Goal: Entertainment & Leisure: Consume media (video, audio)

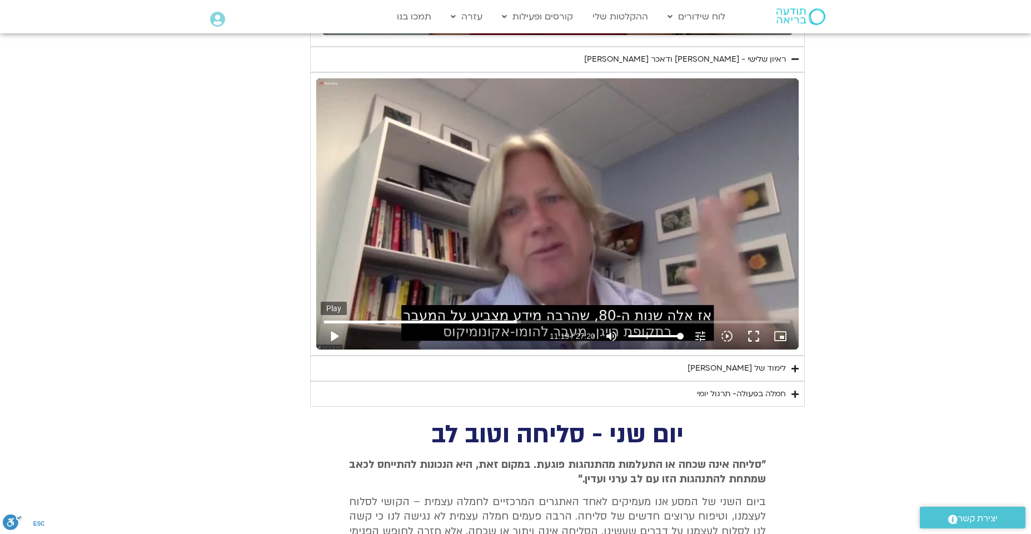
click at [334, 335] on button "play_arrow" at bounding box center [334, 336] width 27 height 27
click at [332, 336] on button "pause" at bounding box center [334, 336] width 27 height 27
click at [333, 337] on button "play_arrow" at bounding box center [334, 336] width 27 height 27
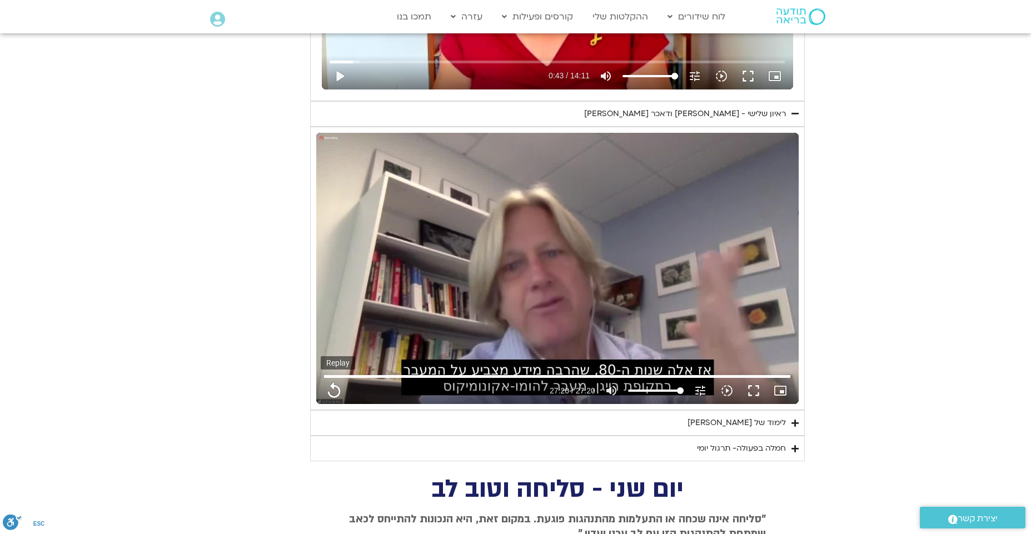
scroll to position [765, 0]
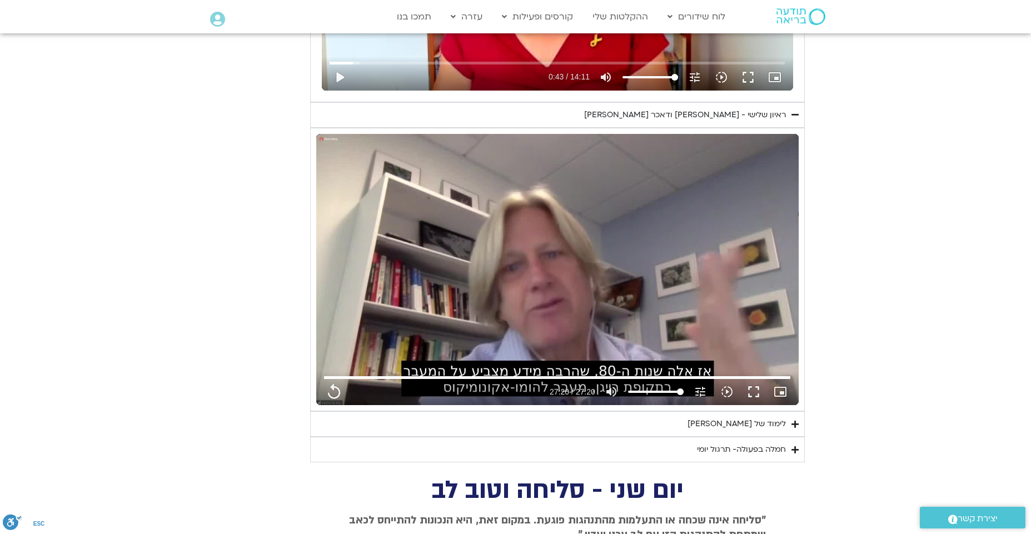
click at [759, 425] on div "לימוד של [PERSON_NAME]" at bounding box center [736, 423] width 98 height 13
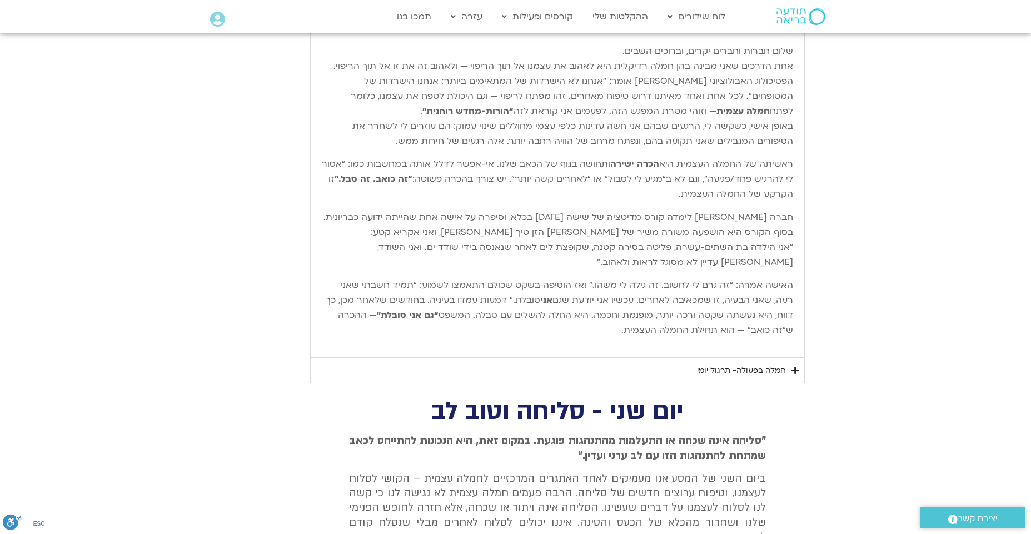
scroll to position [1210, 0]
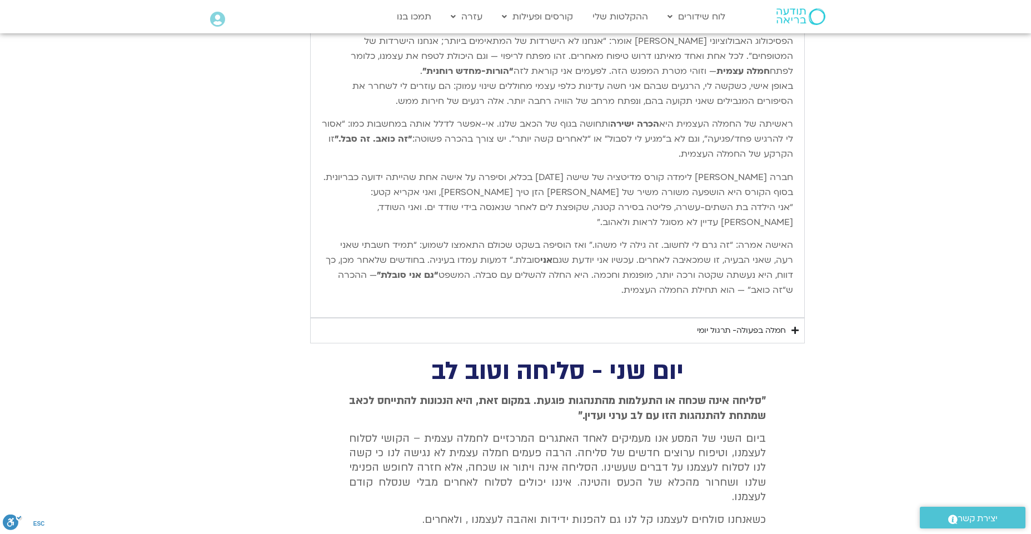
click at [751, 331] on div "חמלה בפעולה- תרגול יומי" at bounding box center [741, 330] width 89 height 13
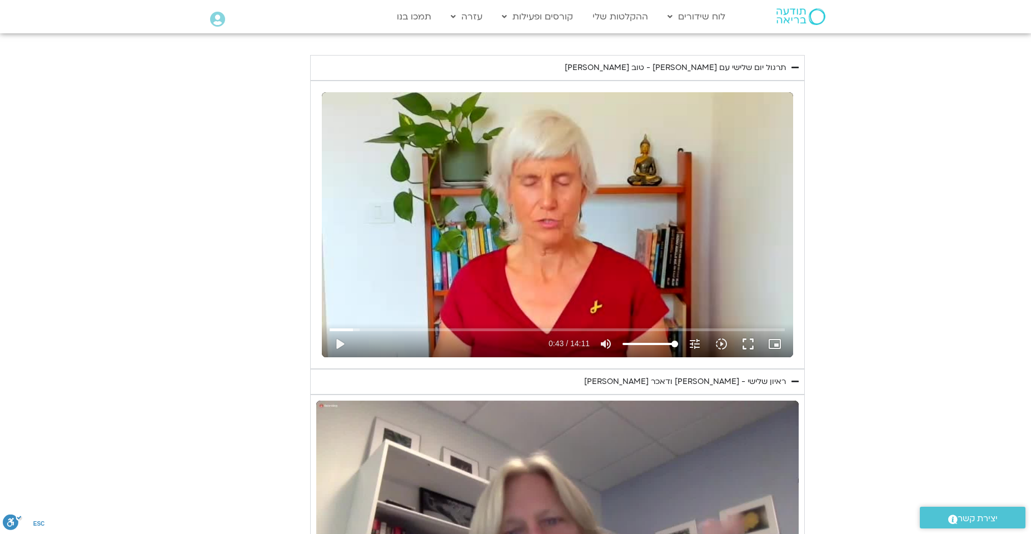
scroll to position [487, 0]
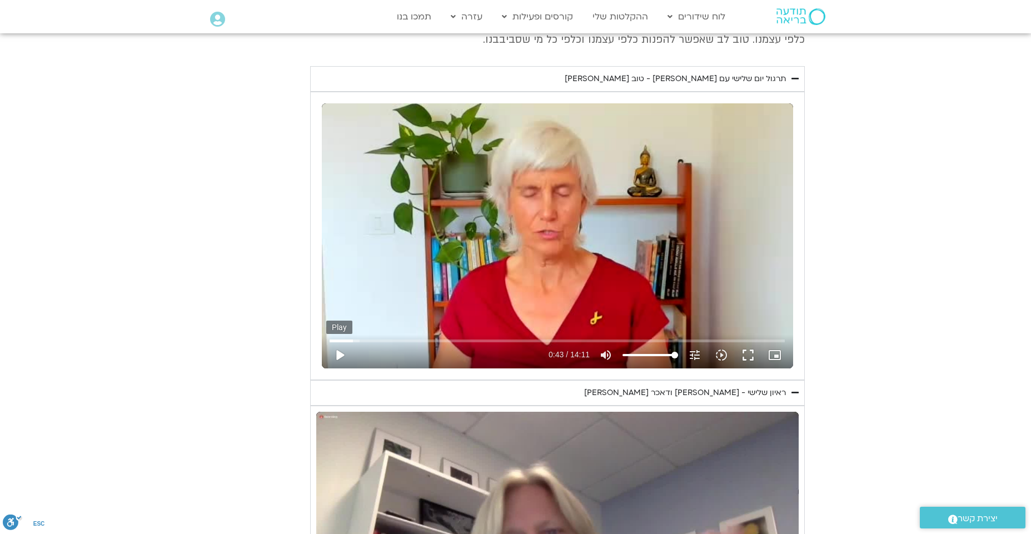
type input "1640.5"
click at [337, 357] on button "play_arrow" at bounding box center [339, 355] width 27 height 27
type input "43.804598"
type input "1640.5"
type input "43.833218"
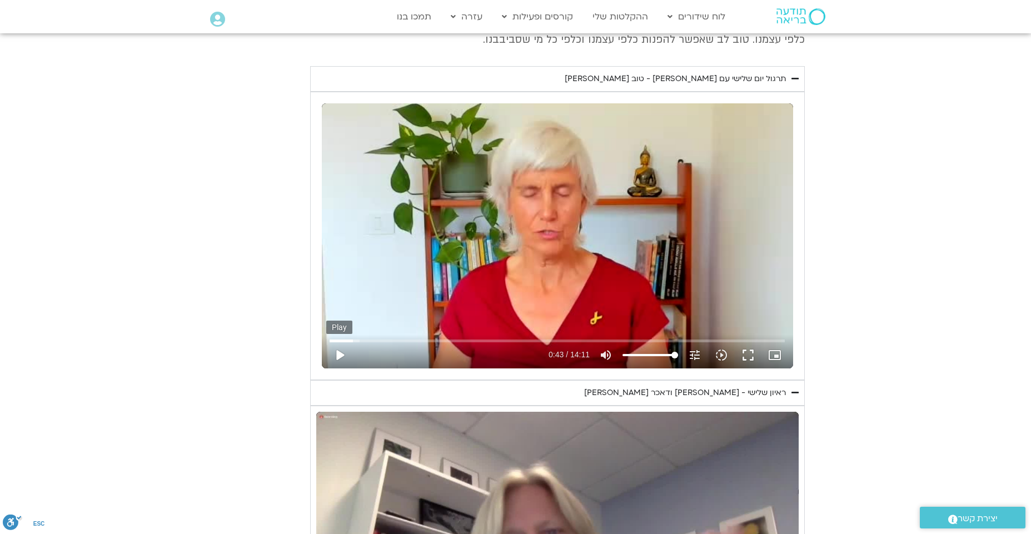
type input "1640.5"
type input "43.963587"
type input "1640.5"
type input "44.091933"
type input "1640.5"
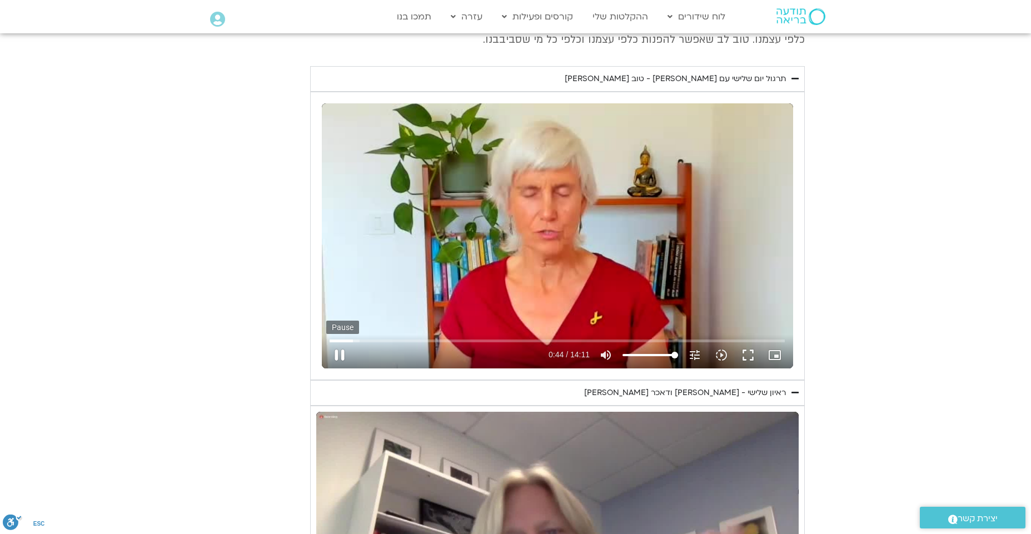
type input "44.230312"
type input "1640.5"
type input "44.363779"
type input "1640.5"
type input "44.498014"
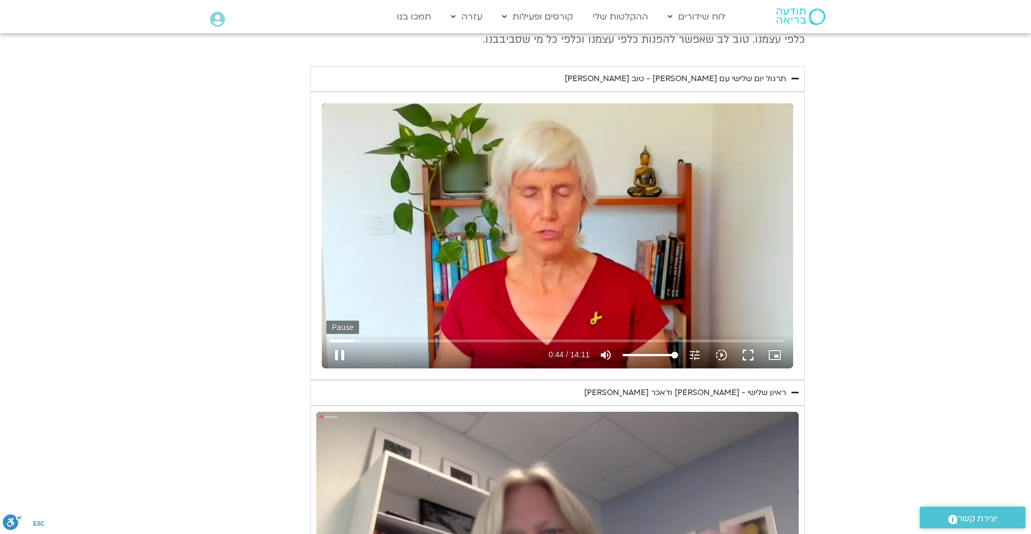
type input "1640.5"
type input "44.636671"
type input "1640.5"
type input "44.775529"
type input "1640.5"
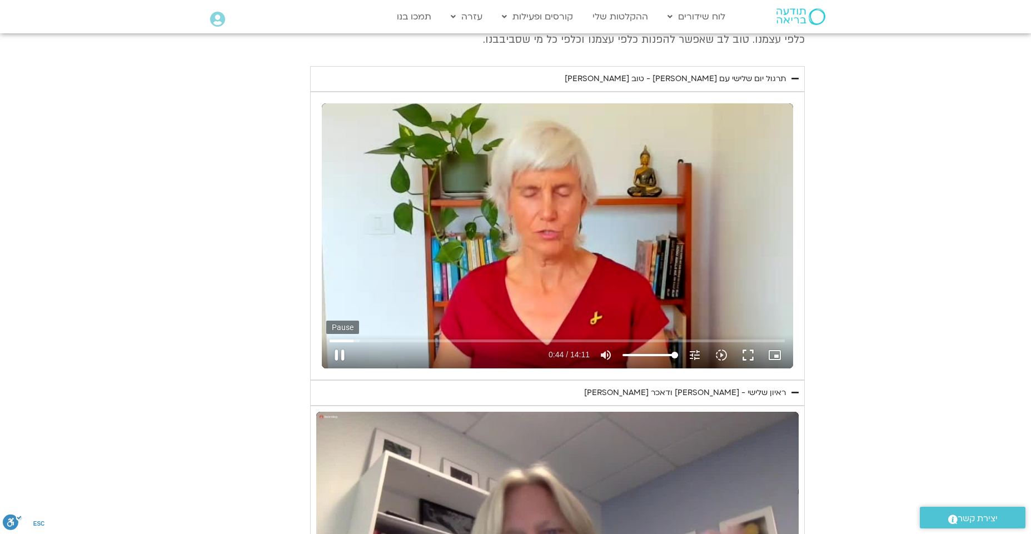
type input "44.906523"
type input "1640.5"
type input "45.038435"
type input "1640.5"
type input "45.1645"
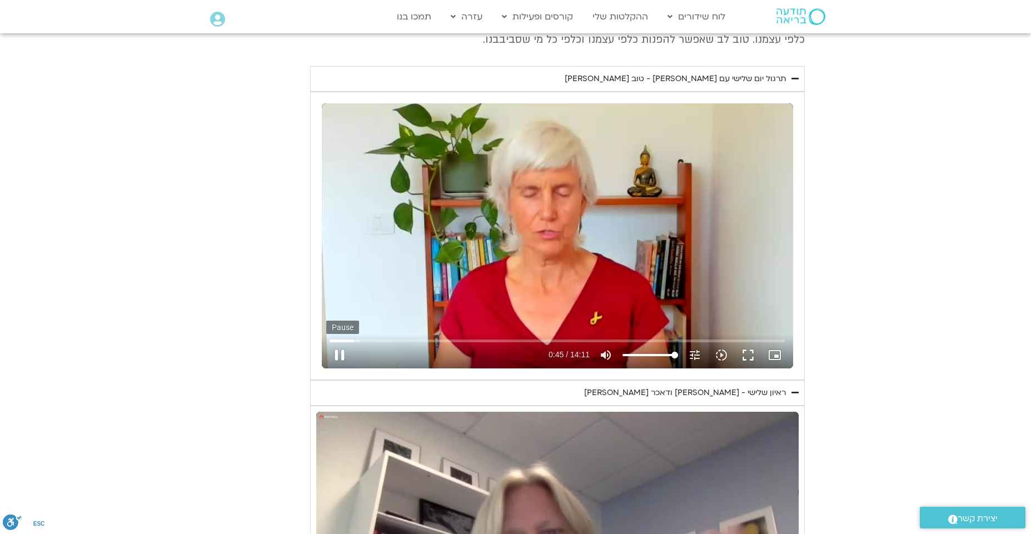
type input "1640.5"
type input "45.297221"
type input "1640.5"
type input "45.430573"
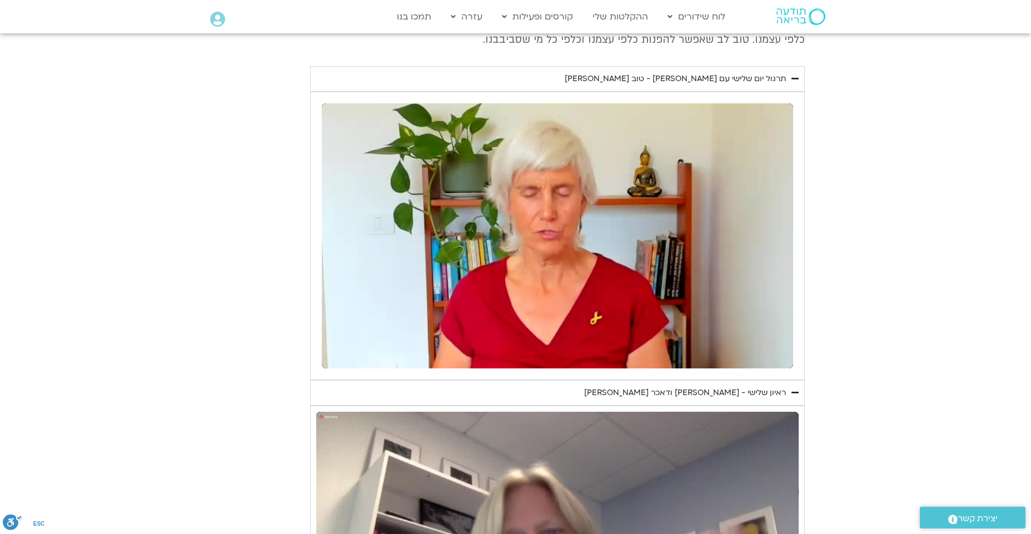
type input "1640.5"
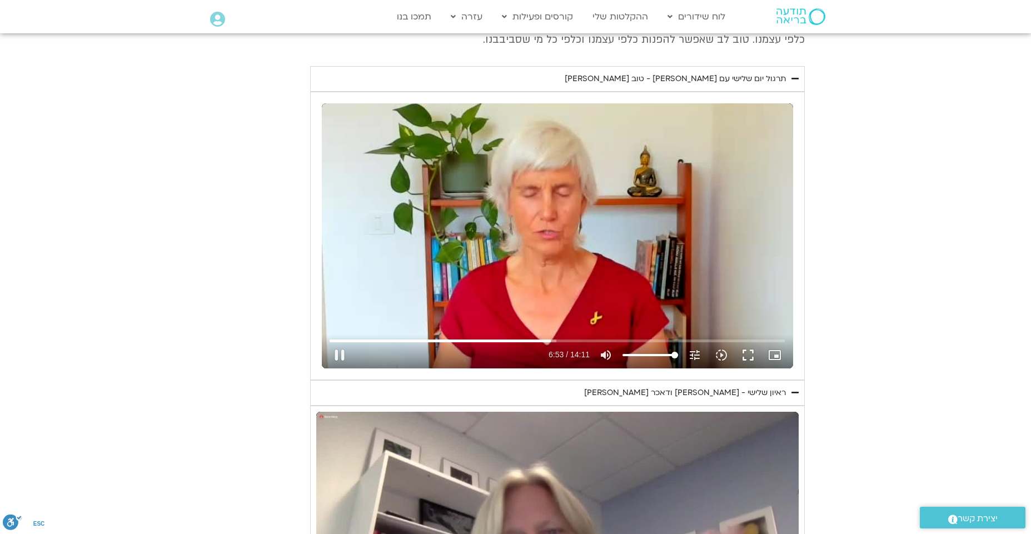
type input "413.922099"
type input "1640.5"
type input "414.053387"
type input "1640.5"
type input "414.188532"
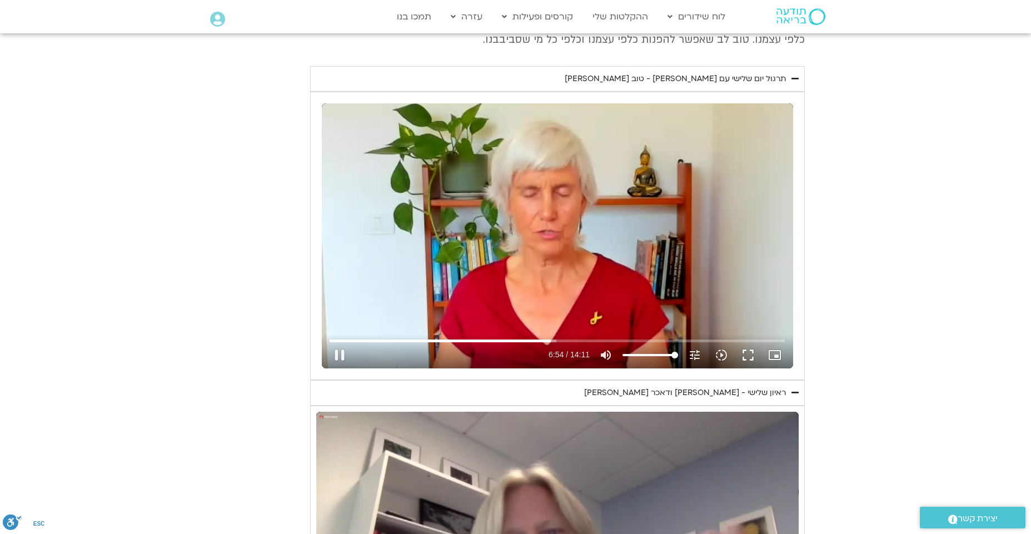
type input "1640.5"
type input "414.331744"
type input "1640.5"
type input "414.446925"
type input "1640.5"
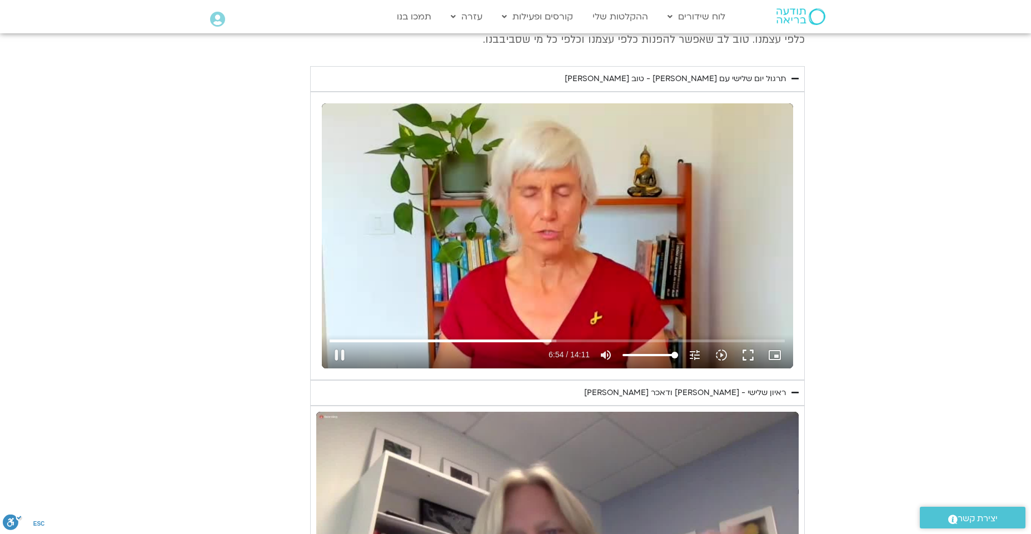
type input "414.642743"
type input "1640.5"
type input "414.769856"
type input "1640.5"
type input "414.904422"
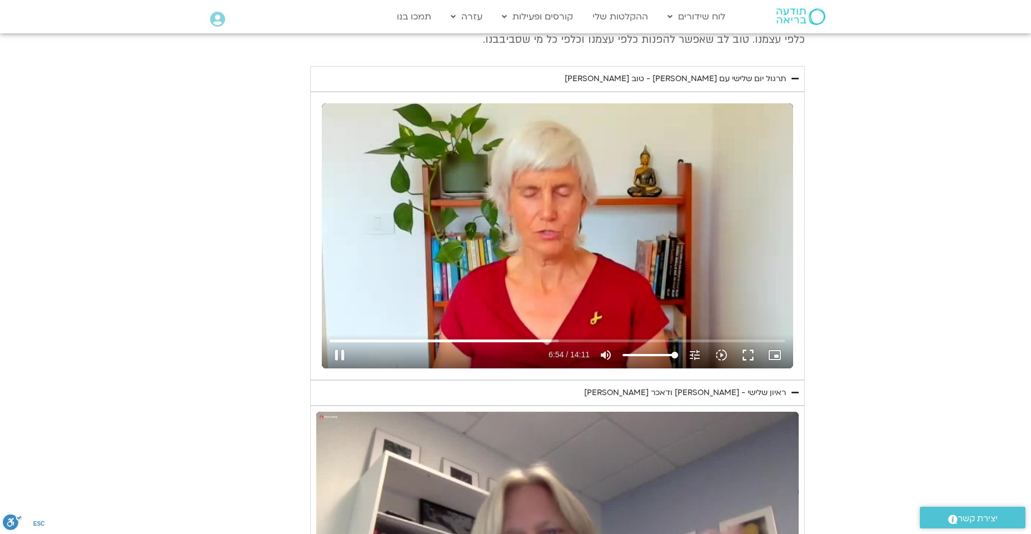
type input "1640.5"
type input "415.041119"
type input "1640.5"
type input "415.188925"
type input "1640.5"
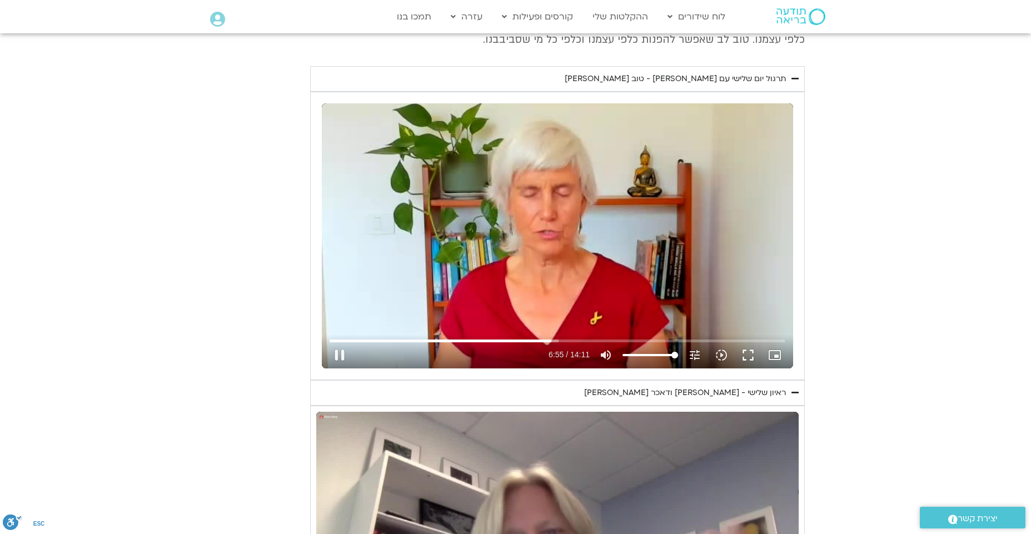
type input "415.32373"
type input "1640.5"
type input "415.452814"
type input "1640.5"
type input "415.584676"
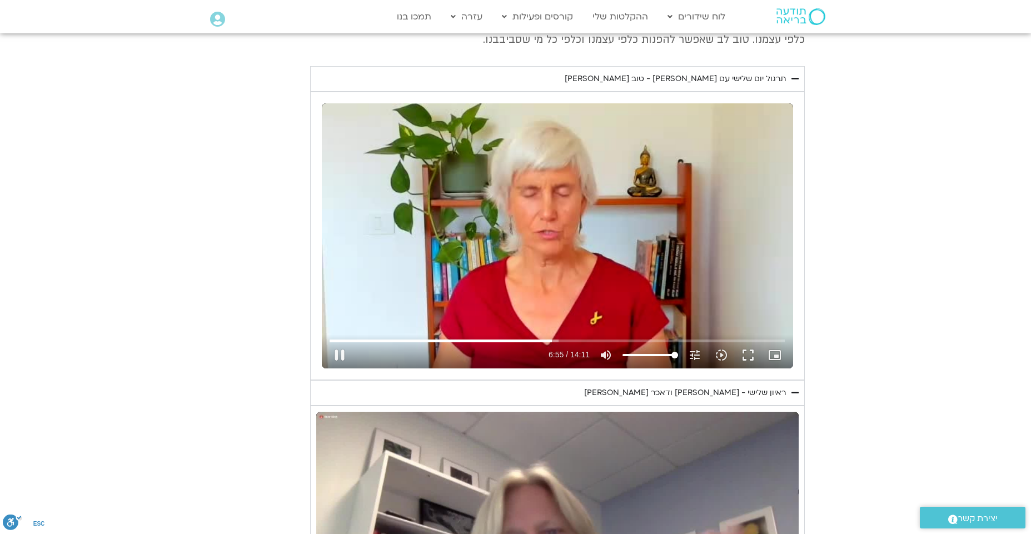
type input "1640.5"
type input "415.715266"
type input "1640.5"
type input "415.853458"
type input "1640.5"
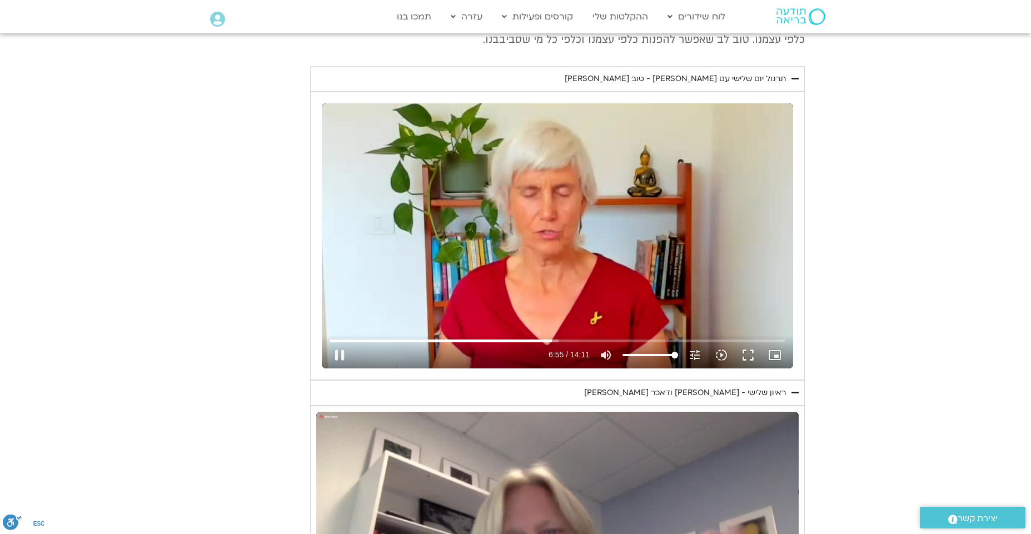
type input "415.988476"
type input "1640.5"
type input "416.121072"
type input "1640.5"
type input "416.250069"
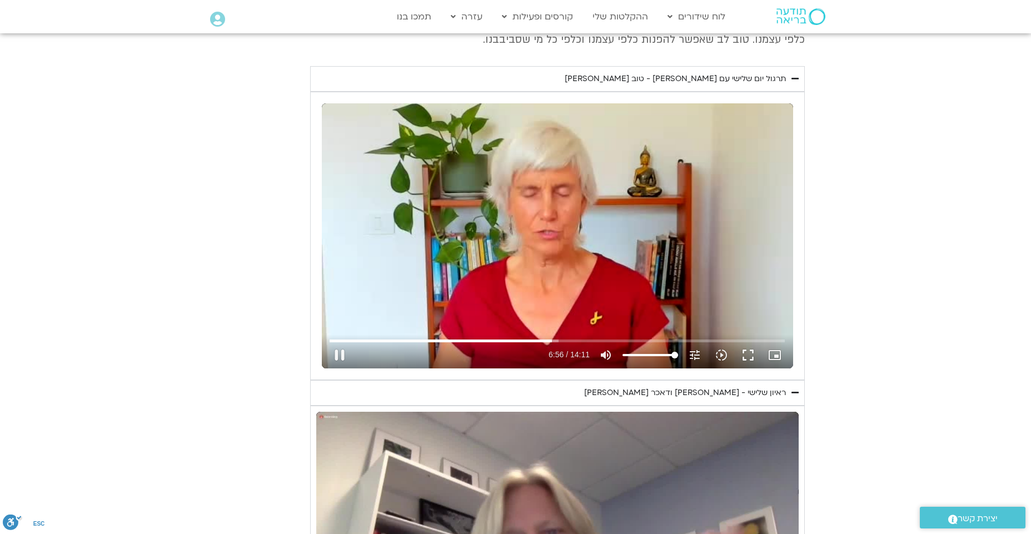
type input "1640.5"
type input "416.378623"
type input "1640.5"
type input "416.510576"
type input "1640.5"
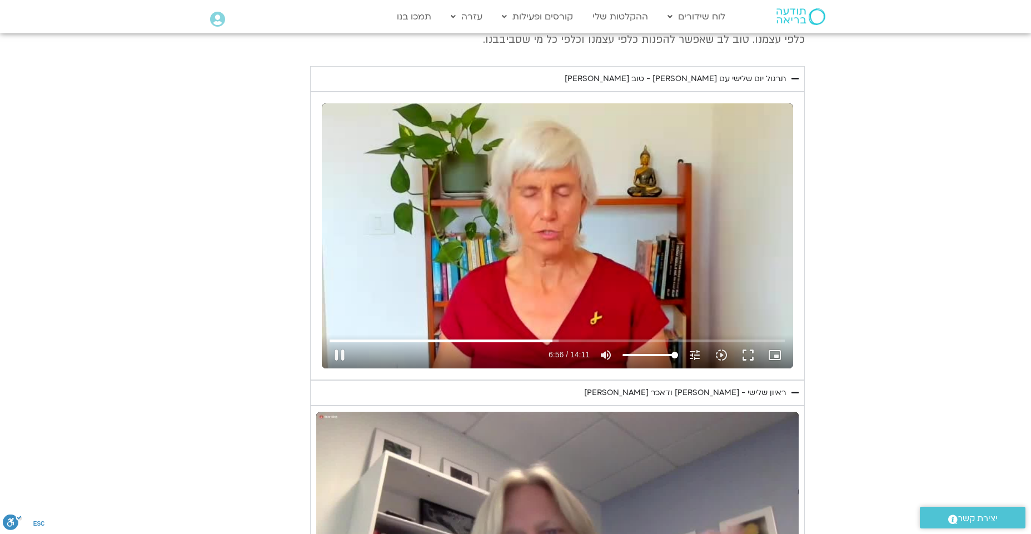
type input "416.643883"
type input "1640.5"
type input "416.775254"
type input "1640.5"
type input "416.910636"
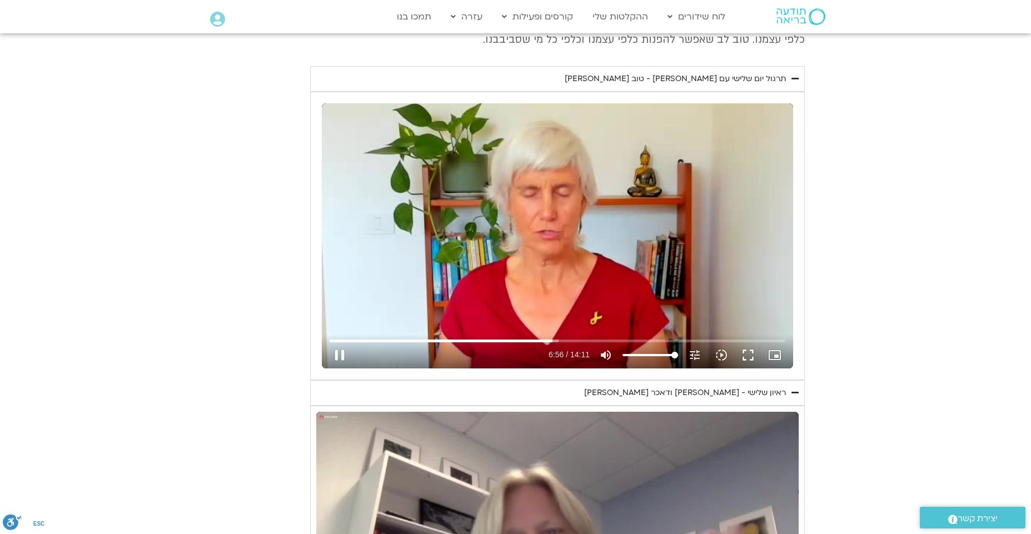
type input "1640.5"
type input "417.04554"
type input "1640.5"
type input "417.179571"
type input "1640.5"
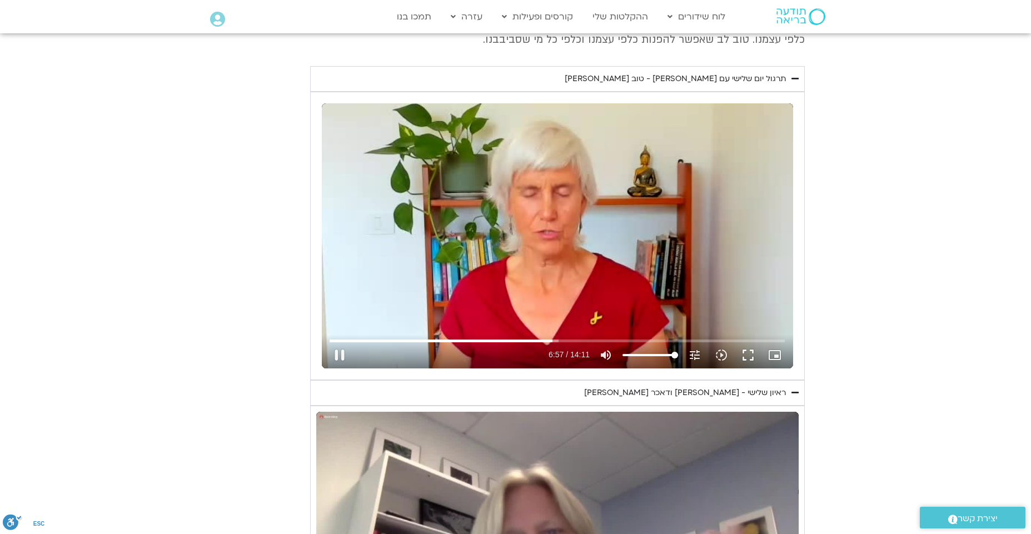
type input "417.311929"
type input "1640.5"
type input "417.443966"
type input "1640.5"
type input "417.579321"
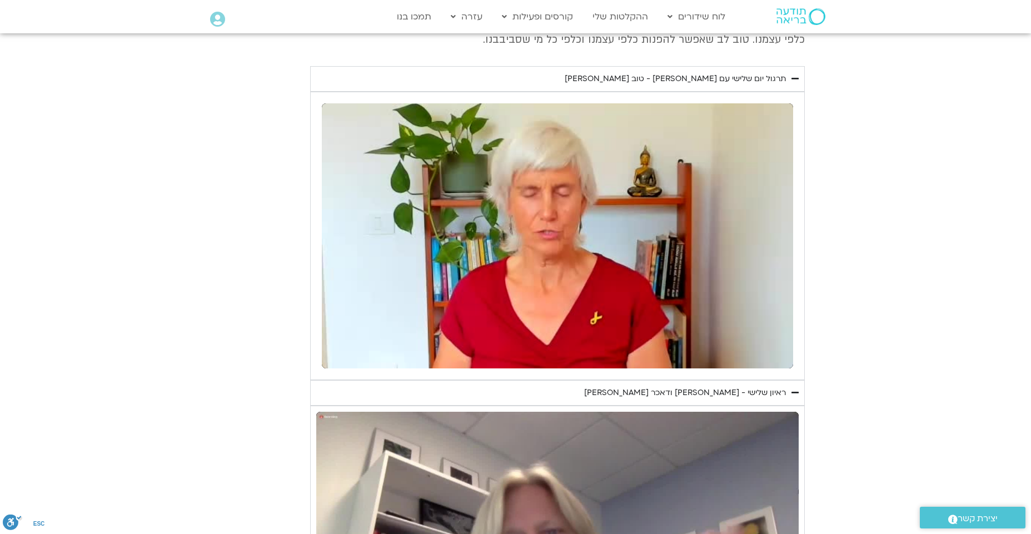
type input "1640.5"
type input "528.543378"
type input "1640.5"
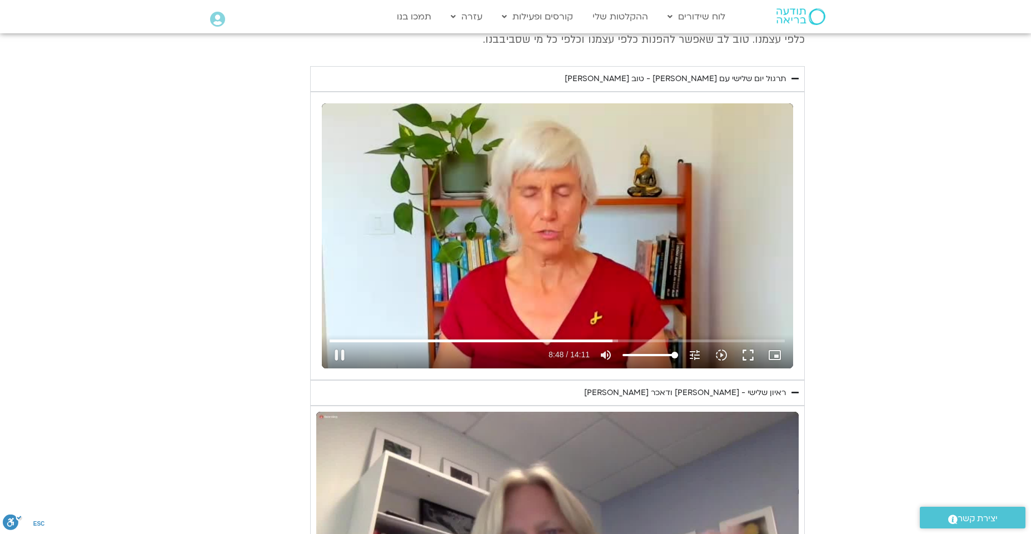
type input "528.670441"
type input "1640.5"
type input "528.804947"
type input "1640.5"
type input "528.937953"
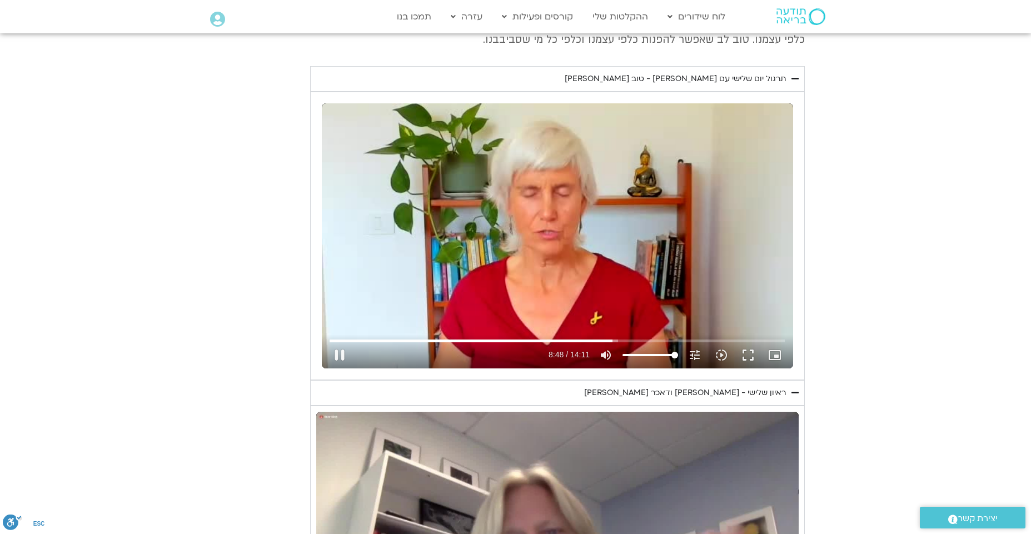
type input "1640.5"
type input "529.060399"
type input "1640.5"
type input "529.194906"
type input "1640.5"
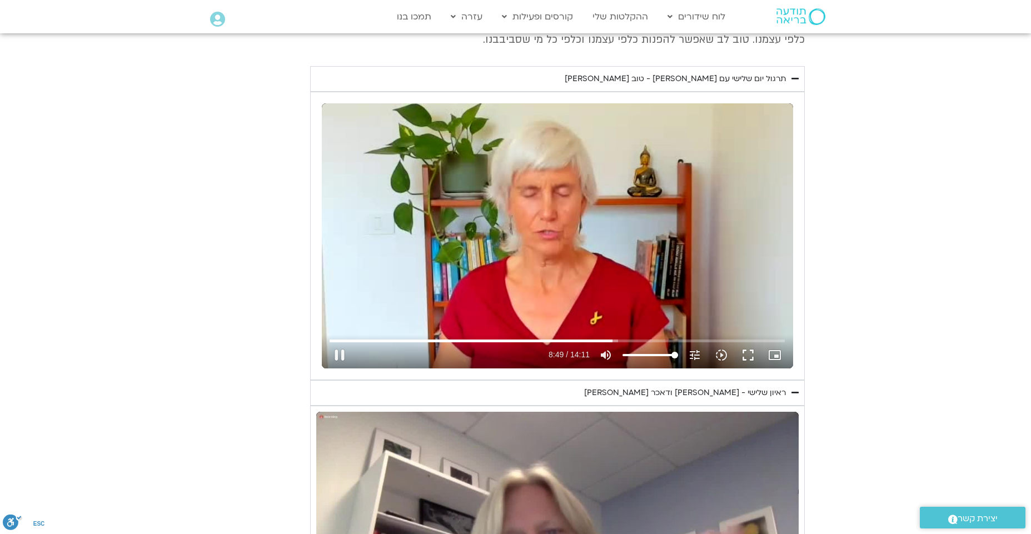
type input "529.323612"
type input "1640.5"
type input "529.452814"
type input "1640.5"
type input "529.586127"
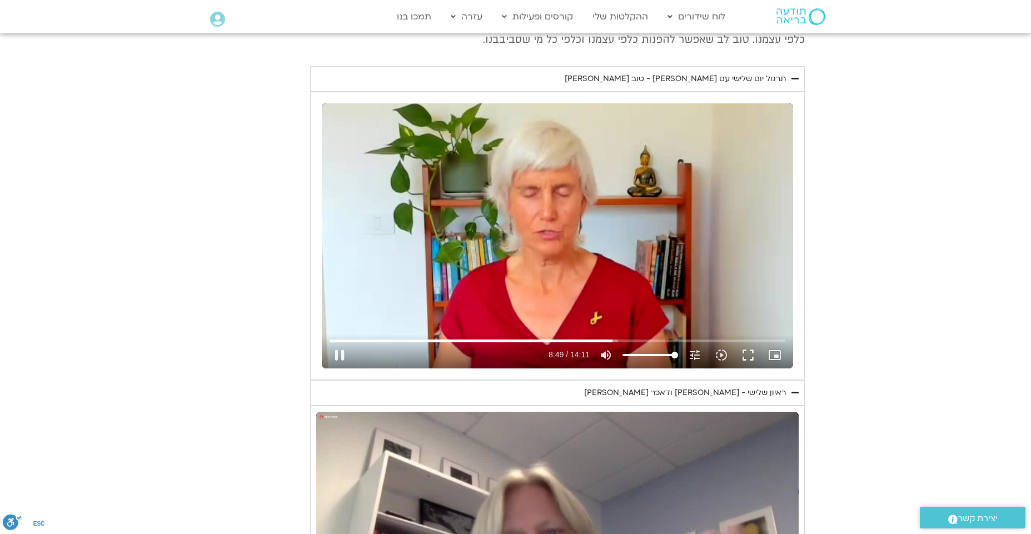
type input "1640.5"
type input "529.720371"
type input "1640.5"
type input "529.851153"
type input "1640.5"
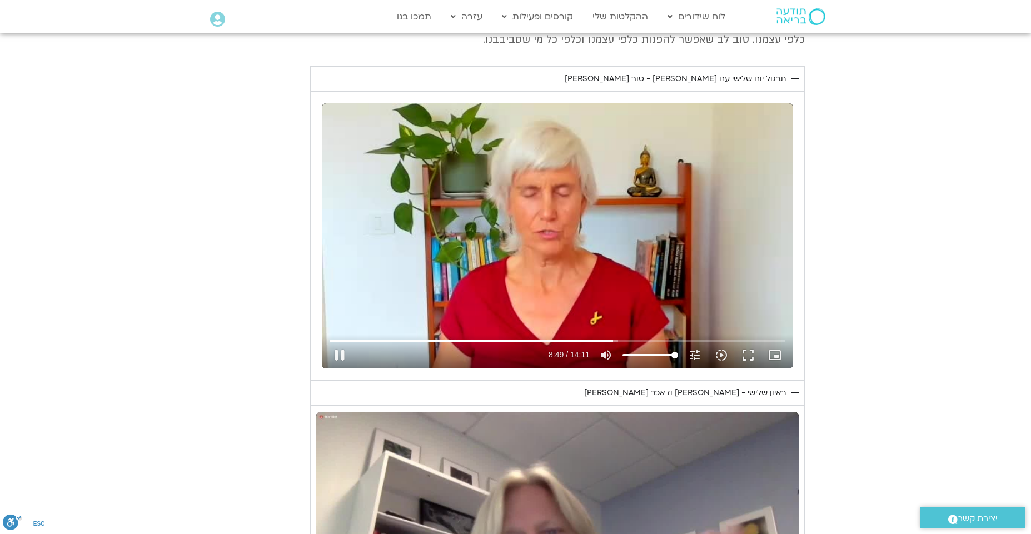
type input "529.984998"
type input "1640.5"
type input "530.11933"
type input "1640.5"
type input "530.24687"
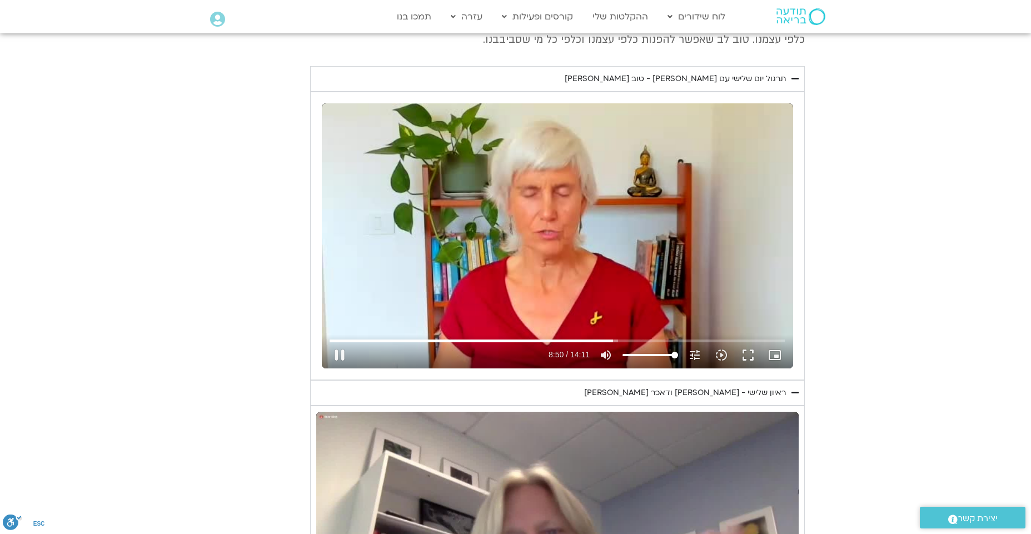
type input "1640.5"
type input "530.380423"
type input "1640.5"
type input "530.514975"
type input "1640.5"
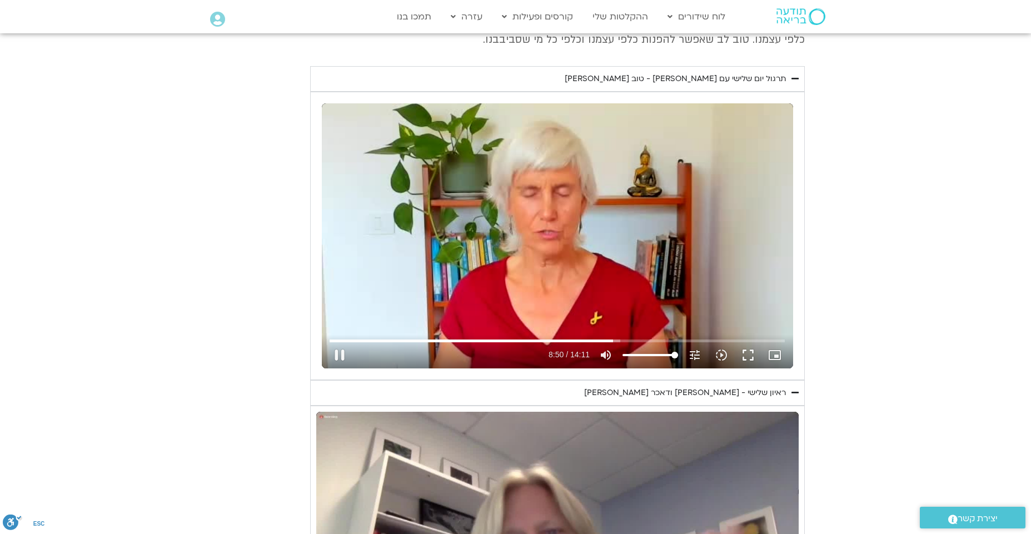
type input "530.655142"
type input "1640.5"
type input "530.791267"
type input "1640.5"
type input "530.922911"
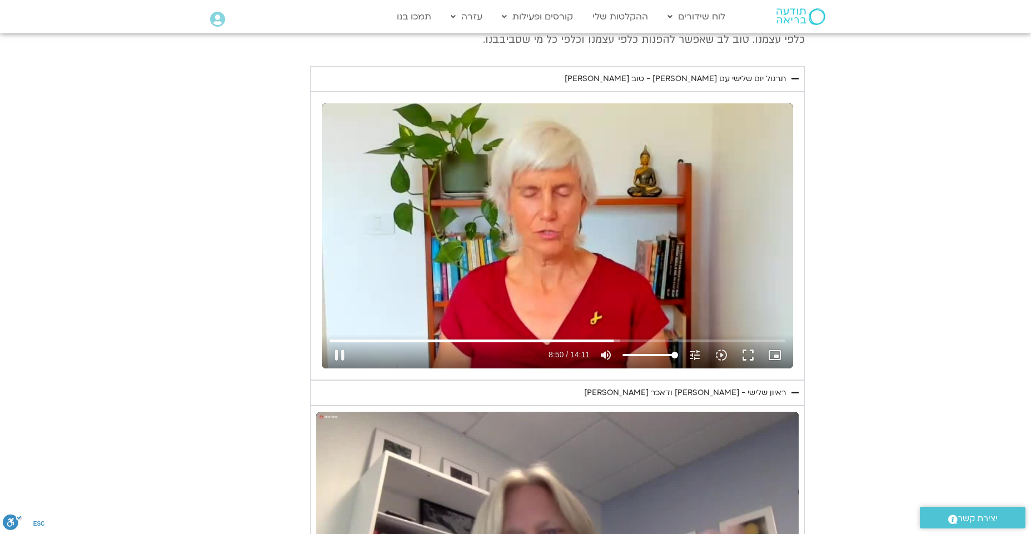
type input "1640.5"
type input "531.052591"
type input "1640.5"
type input "531.184272"
type input "1640.5"
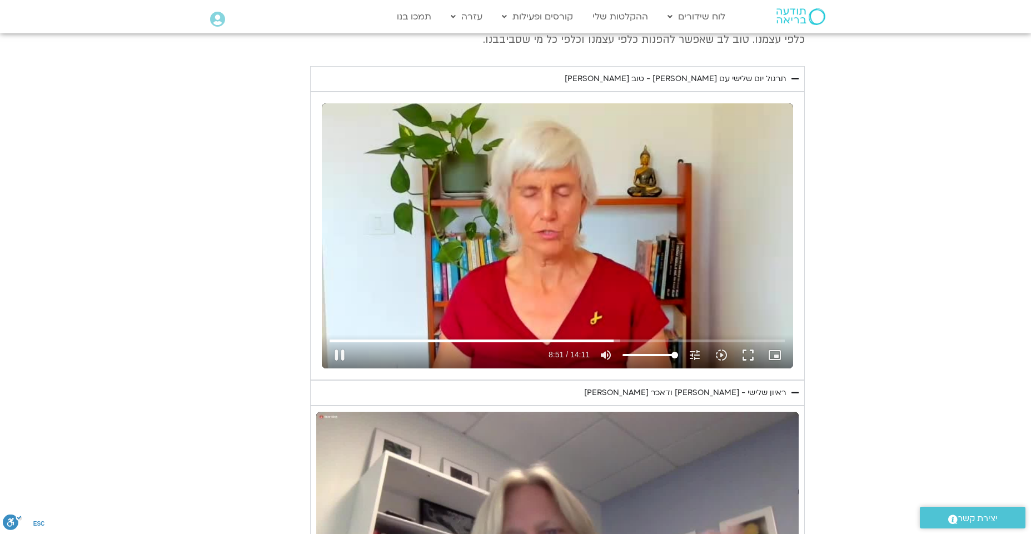
type input "531.319871"
type input "1640.5"
type input "531.454957"
type input "1640.5"
type input "531.584431"
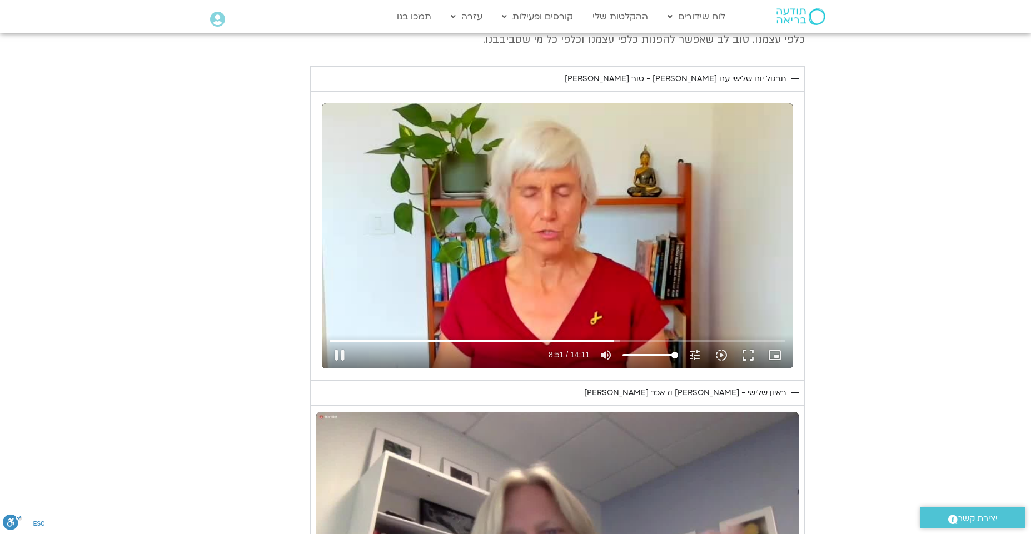
type input "1640.5"
type input "531.720128"
type input "1640.5"
type input "531.852737"
type input "1640.5"
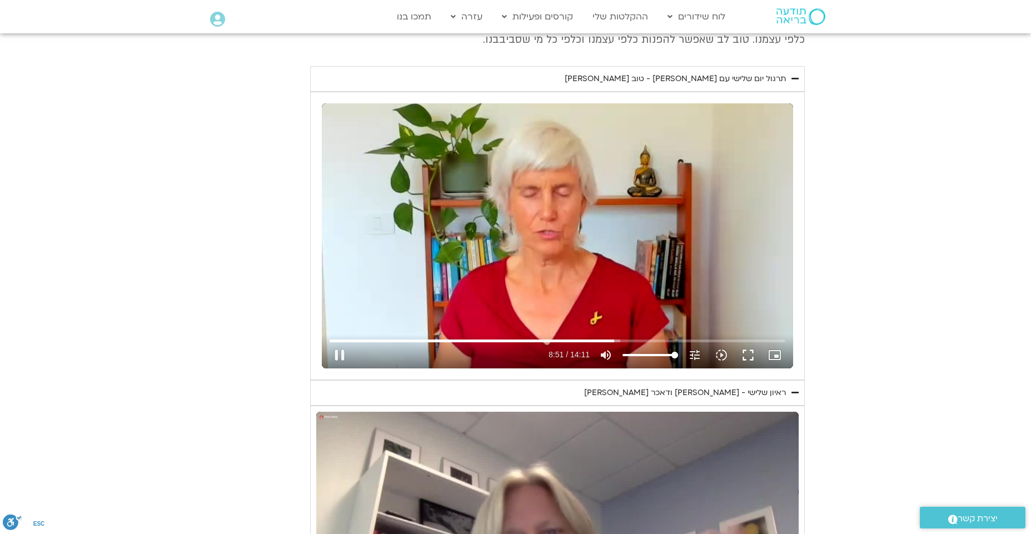
type input "531.986021"
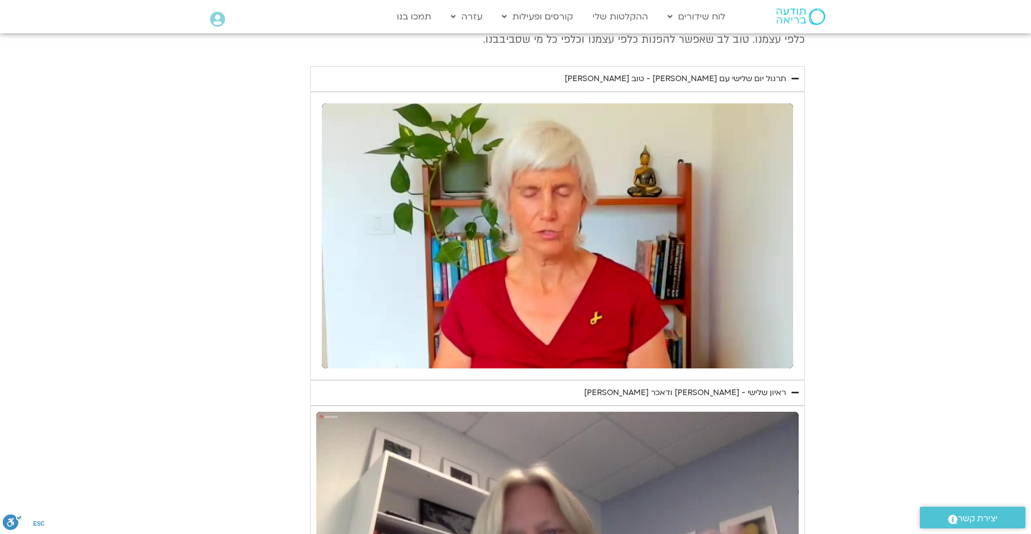
type input "1640.5"
type input "532.788518"
type input "1640.5"
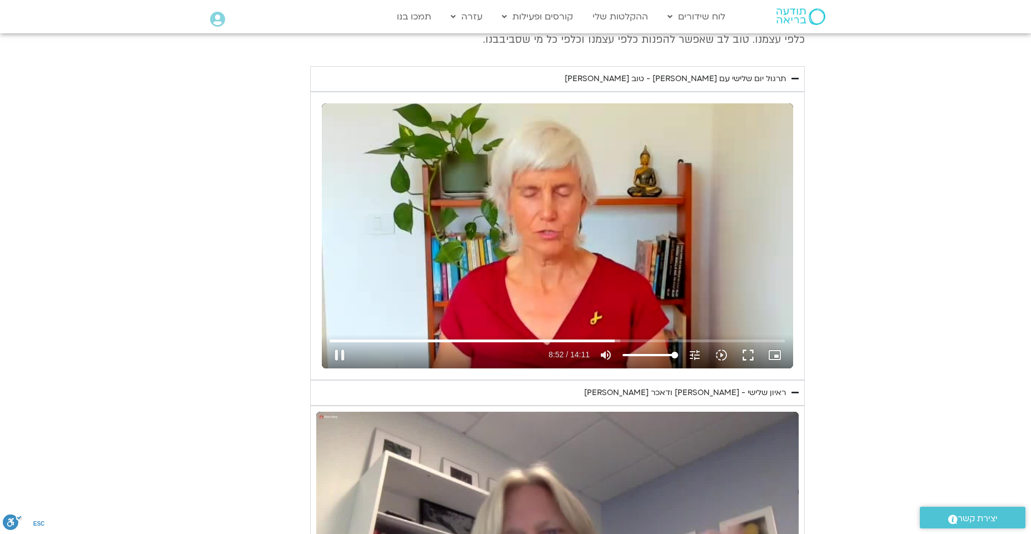
type input "532.918151"
type input "1640.5"
type input "533.056786"
type input "1640.5"
type input "533.190204"
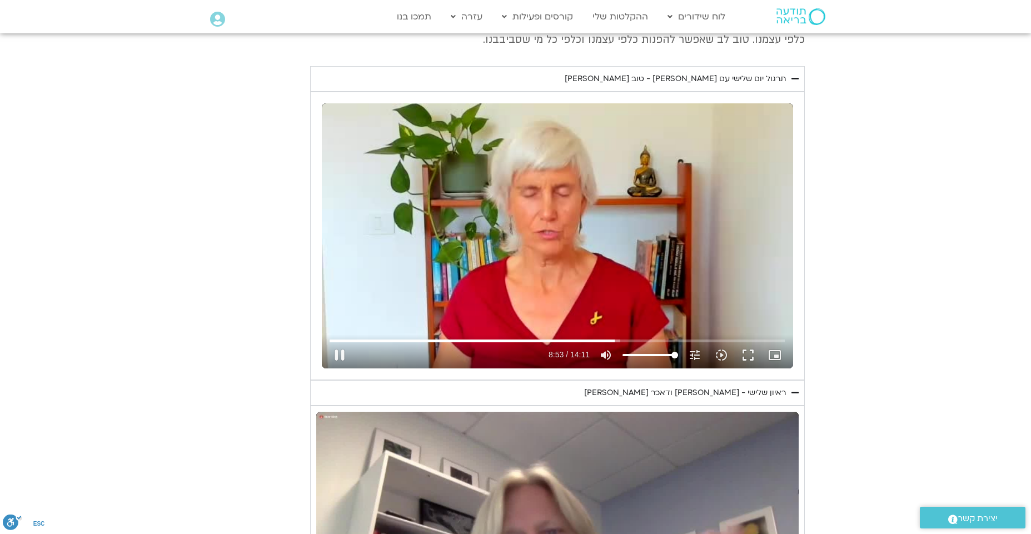
type input "1640.5"
type input "533.321031"
type input "1640.5"
type input "533.451977"
type input "1640.5"
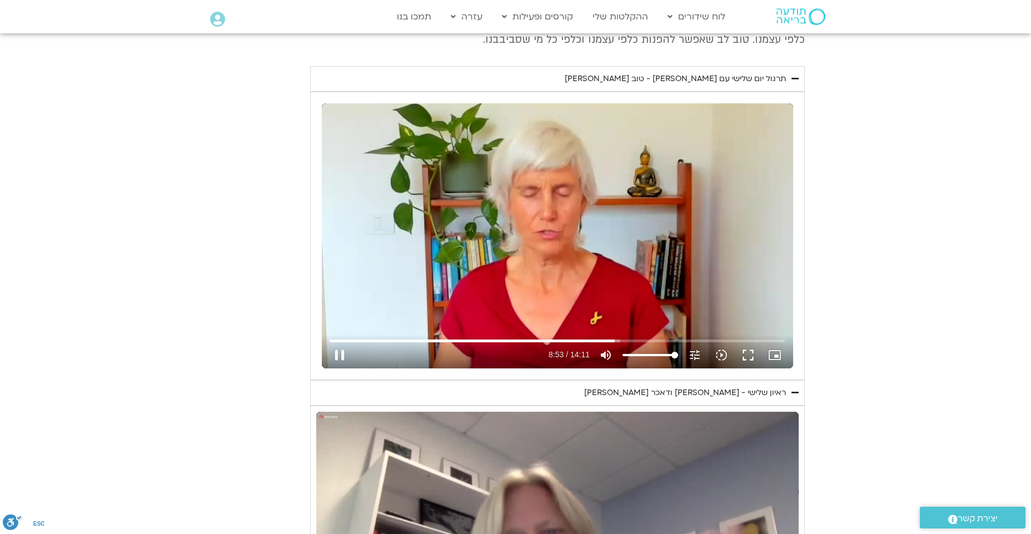
type input "533.605879"
type input "1640.5"
type input "533.738536"
type input "1640.5"
type input "533.871747"
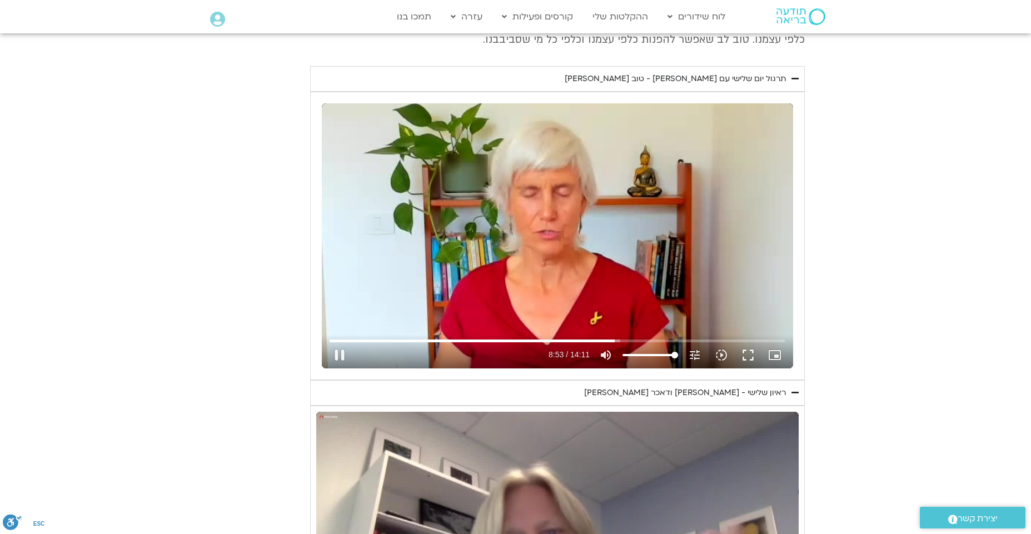
type input "1640.5"
type input "533.98252"
type input "1640.5"
type input "534.118828"
type input "1640.5"
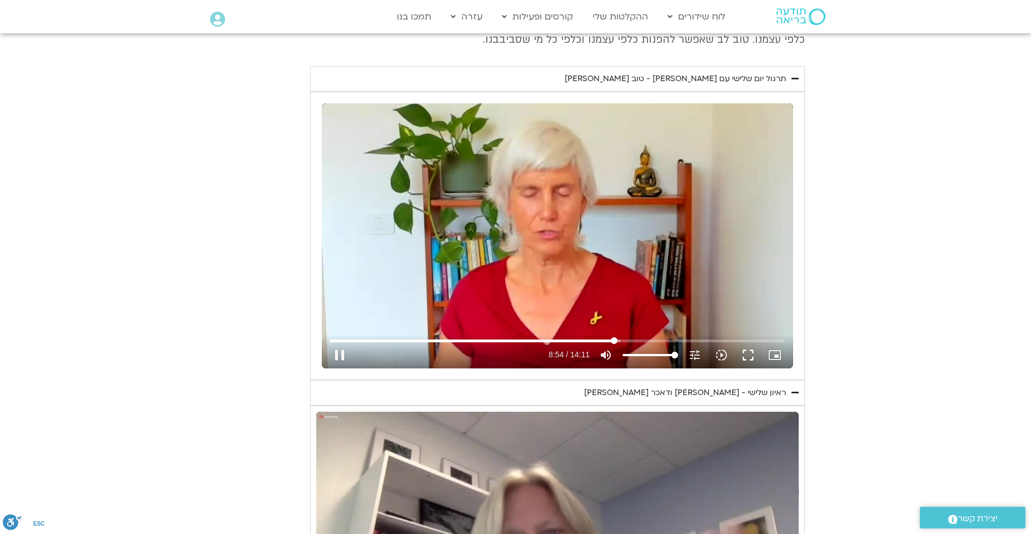
type input "534.267324"
type input "1640.5"
type input "534.384038"
type input "1640.5"
type input "534.499258"
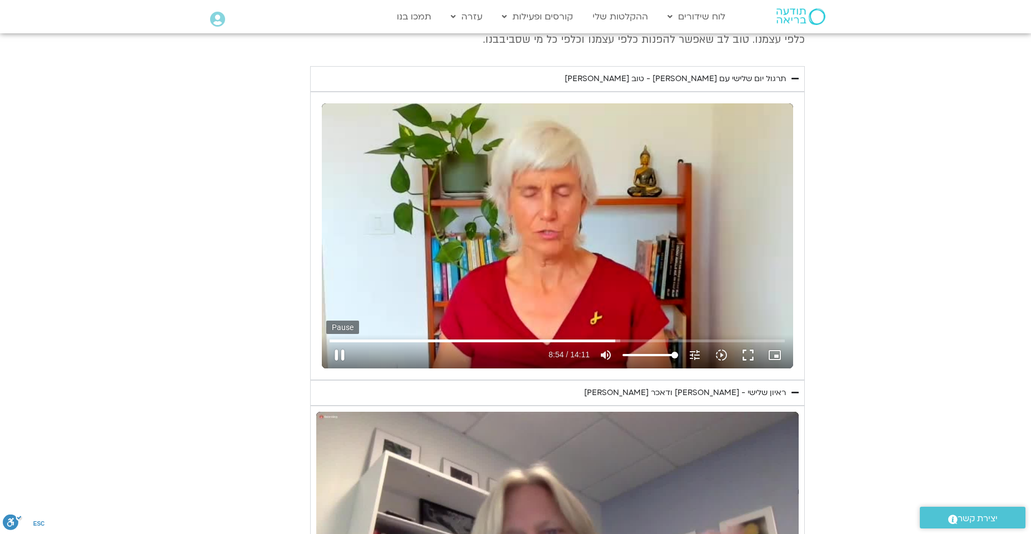
type input "1640.5"
type input "534.66052"
type input "1640.5"
type input "534.780214"
type input "1640.5"
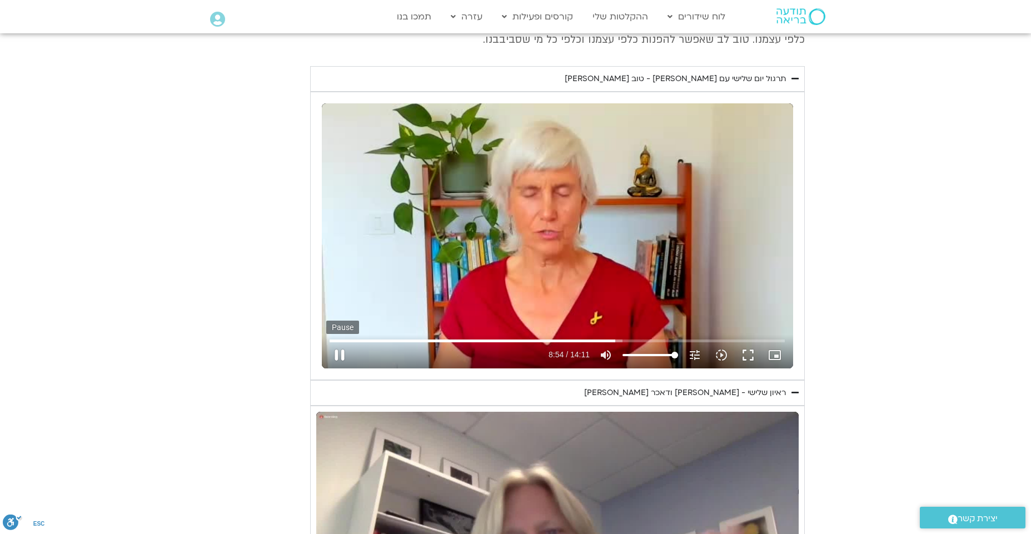
type input "534.916924"
type input "1640.5"
type input "535.045973"
type input "1640.5"
type input "535.18042"
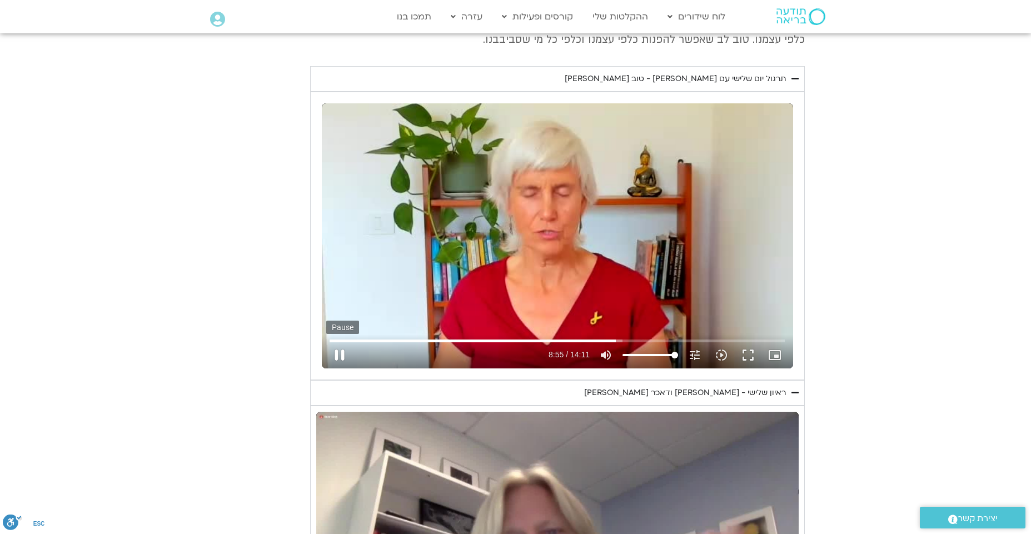
type input "1640.5"
type input "535.313879"
type input "1640.5"
type input "535.446857"
type input "1640.5"
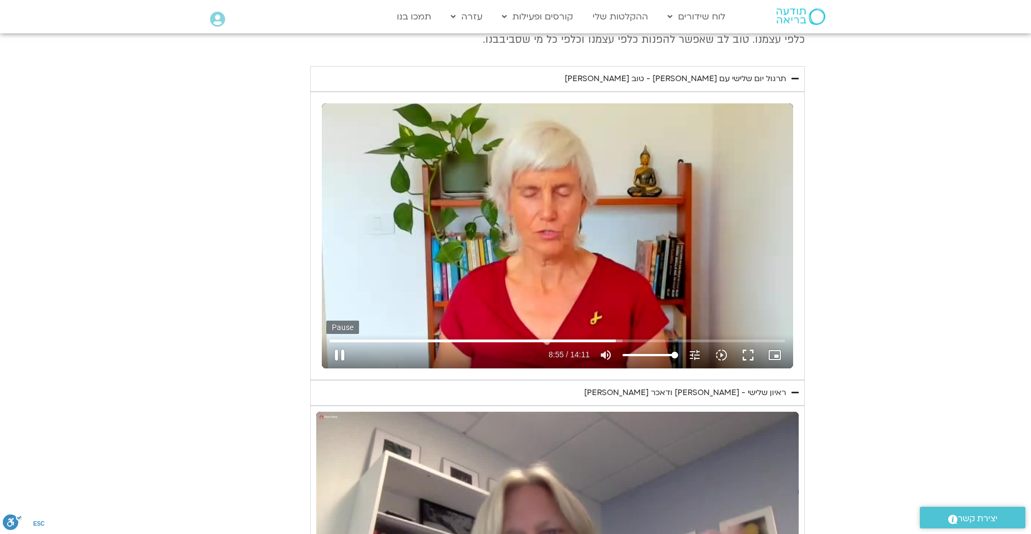
type input "535.579072"
type input "1640.5"
click at [337, 357] on button "pause" at bounding box center [339, 355] width 27 height 27
type input "535.63284"
type input "1640.5"
